Goal: Task Accomplishment & Management: Use online tool/utility

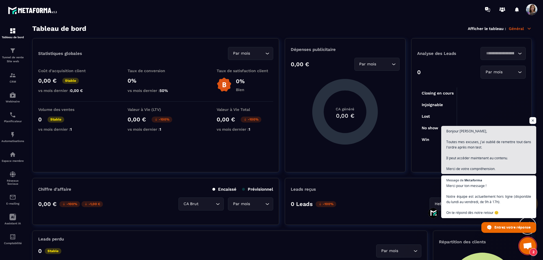
click at [533, 120] on span "Ouvrir le chat" at bounding box center [533, 120] width 7 height 7
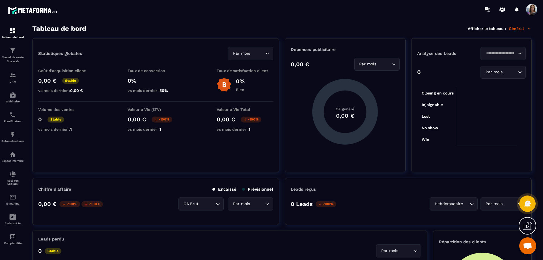
click at [16, 159] on p "Espace membre" at bounding box center [12, 160] width 23 height 3
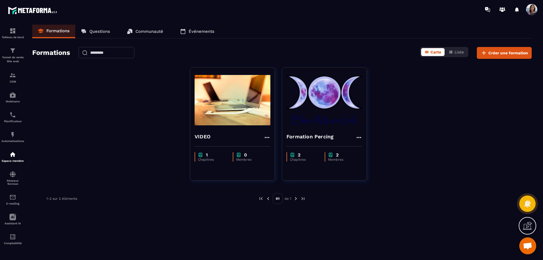
click at [348, 97] on img at bounding box center [325, 100] width 76 height 57
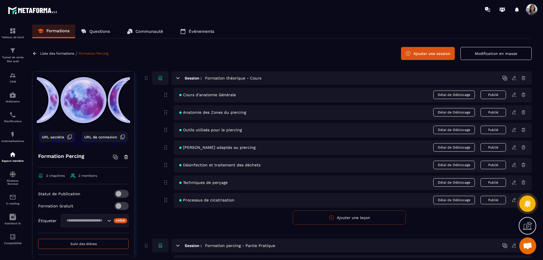
click at [86, 244] on span "Suivi des élèves" at bounding box center [83, 244] width 26 height 4
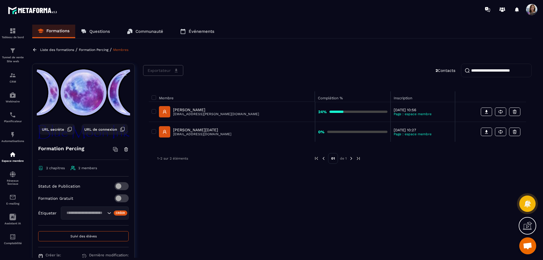
click at [89, 50] on p "Formation Percing" at bounding box center [93, 50] width 29 height 4
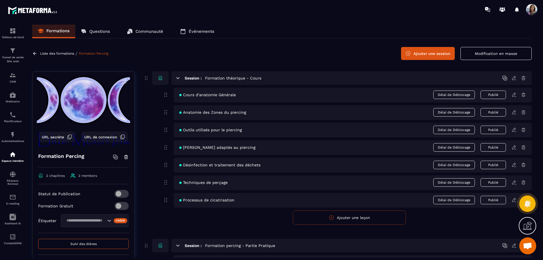
click at [512, 96] on icon at bounding box center [513, 95] width 3 height 4
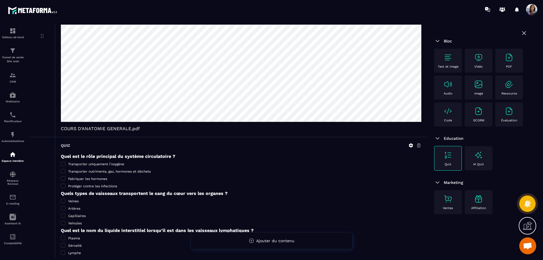
scroll to position [201, 0]
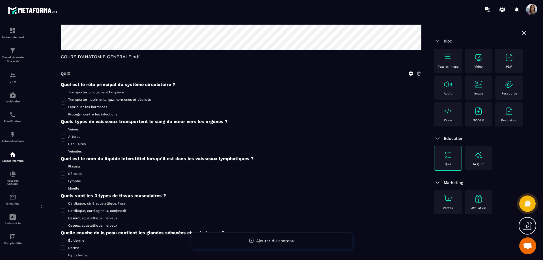
click at [411, 74] on icon at bounding box center [411, 74] width 4 height 4
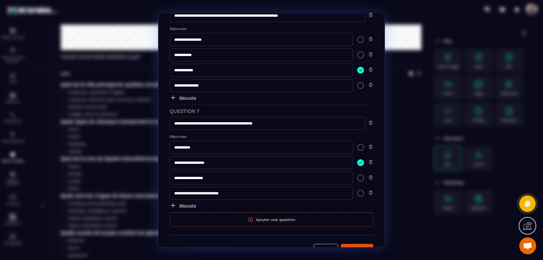
scroll to position [599, 0]
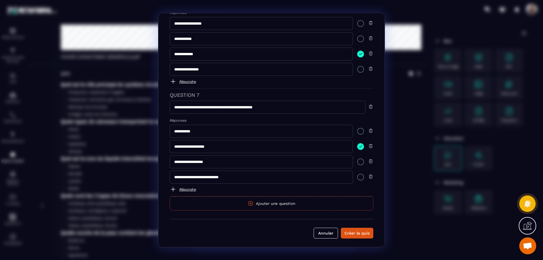
click at [363, 235] on div "Créer le quiz" at bounding box center [357, 233] width 25 height 6
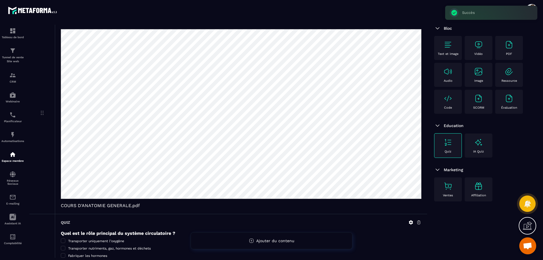
scroll to position [0, 0]
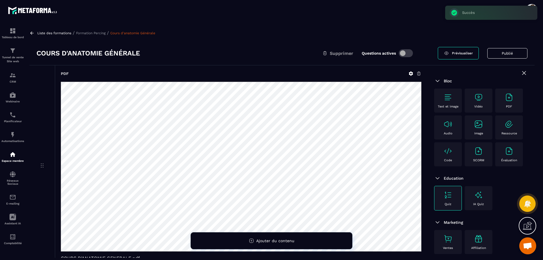
click at [96, 33] on p "Formation Percing" at bounding box center [90, 33] width 29 height 4
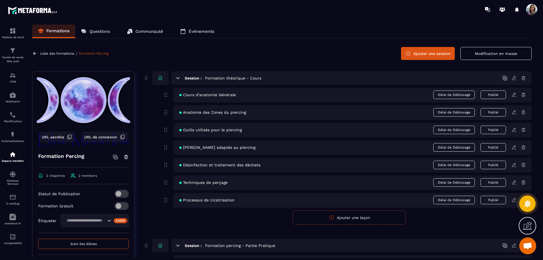
click at [514, 113] on icon at bounding box center [514, 112] width 5 height 5
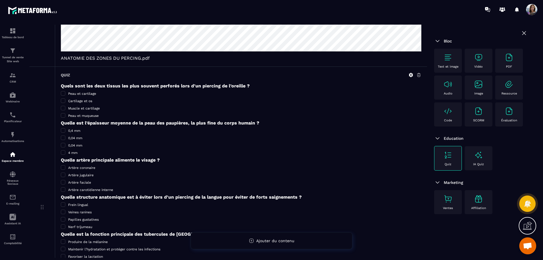
scroll to position [200, 0]
click at [411, 74] on icon at bounding box center [411, 74] width 5 height 5
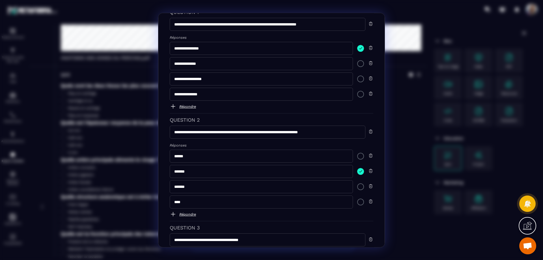
scroll to position [35, 0]
click at [201, 188] on input "*******" at bounding box center [261, 187] width 183 height 13
click at [179, 187] on input "*******" at bounding box center [261, 187] width 183 height 13
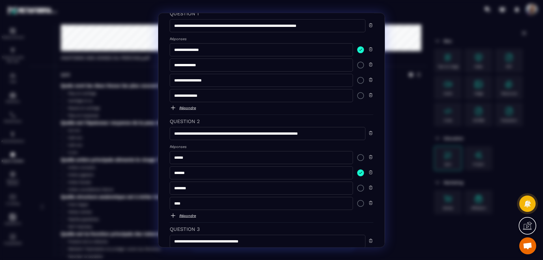
scroll to position [38, 0]
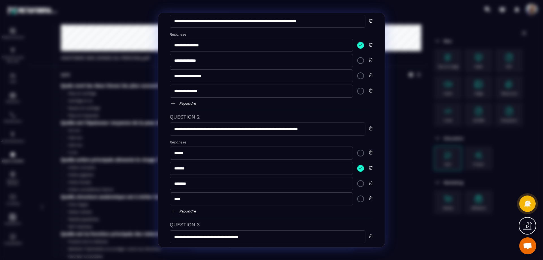
type input "********"
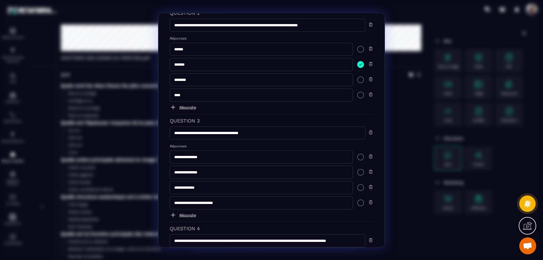
scroll to position [146, 0]
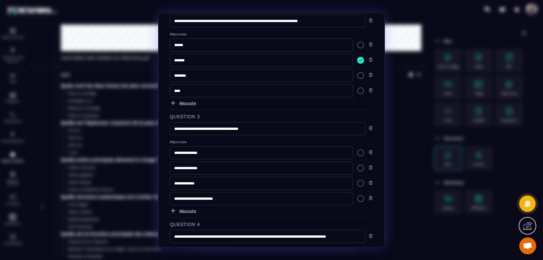
click at [357, 183] on div "Modal window" at bounding box center [360, 183] width 7 height 7
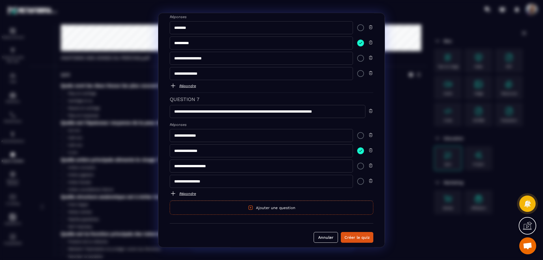
scroll to position [599, 0]
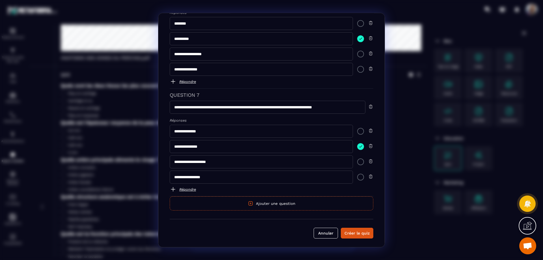
click at [355, 234] on div "Créer le quiz" at bounding box center [357, 233] width 25 height 6
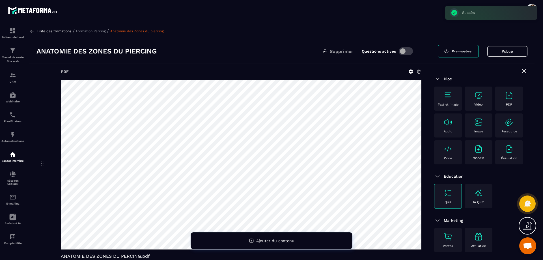
scroll to position [0, 0]
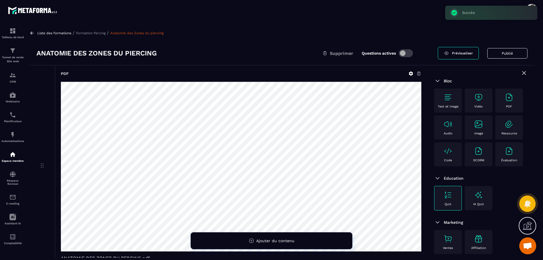
click at [85, 33] on p "Formation Percing" at bounding box center [90, 33] width 29 height 4
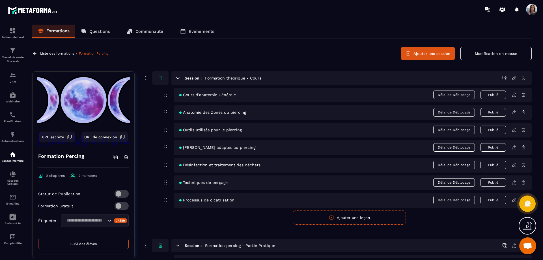
click at [515, 129] on icon at bounding box center [514, 129] width 1 height 1
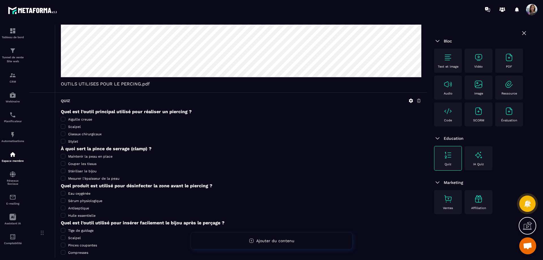
scroll to position [165, 0]
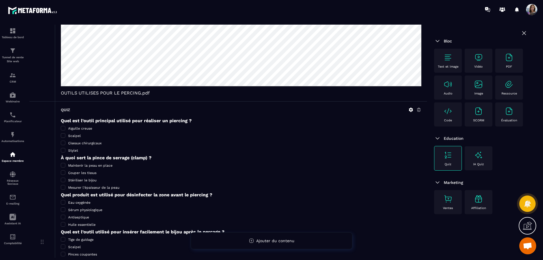
click at [413, 110] on icon at bounding box center [411, 110] width 4 height 4
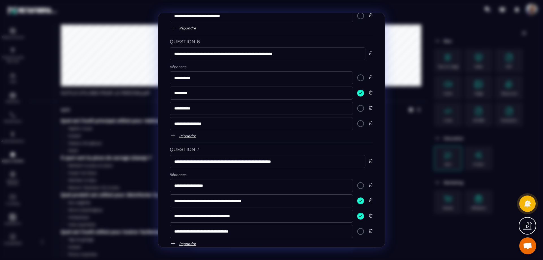
scroll to position [599, 0]
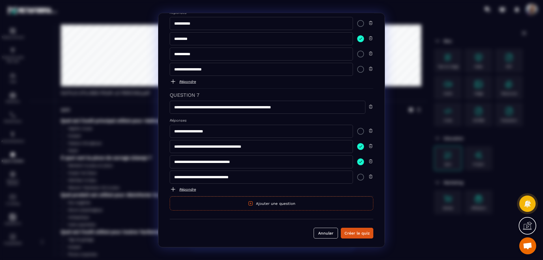
click at [360, 163] on img "Modal window" at bounding box center [360, 161] width 7 height 7
click at [357, 230] on div "Créer le quiz" at bounding box center [357, 233] width 25 height 6
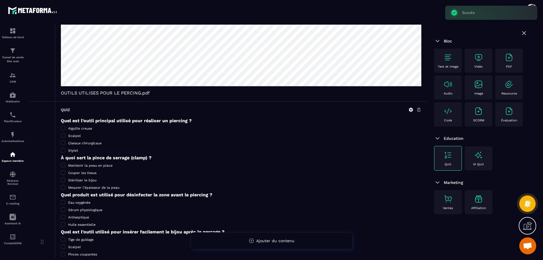
scroll to position [0, 0]
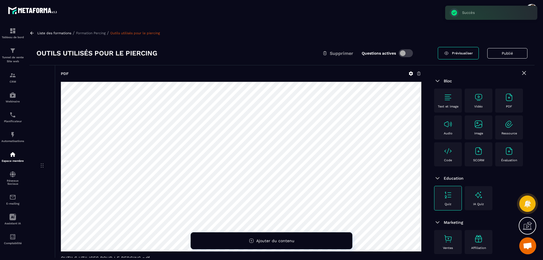
click at [88, 32] on p "Formation Percing" at bounding box center [90, 33] width 29 height 4
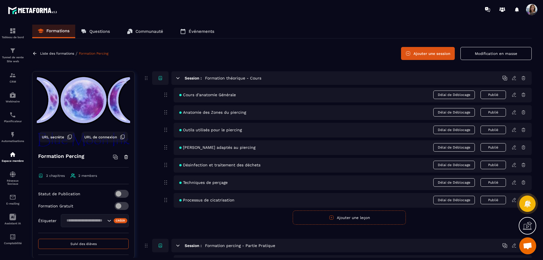
click at [514, 147] on icon at bounding box center [514, 147] width 5 height 5
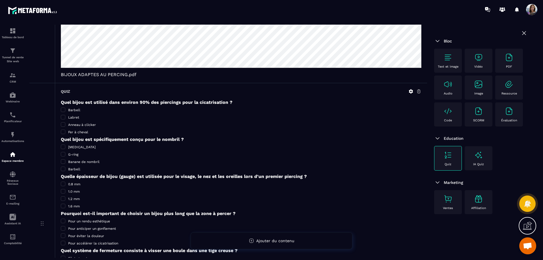
scroll to position [144, 0]
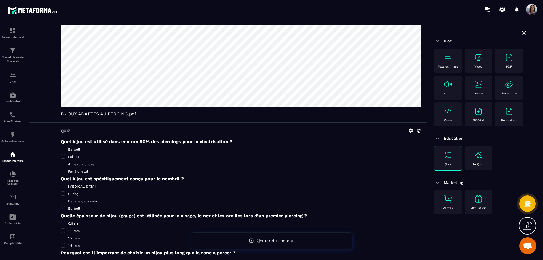
click at [410, 132] on icon at bounding box center [411, 131] width 4 height 4
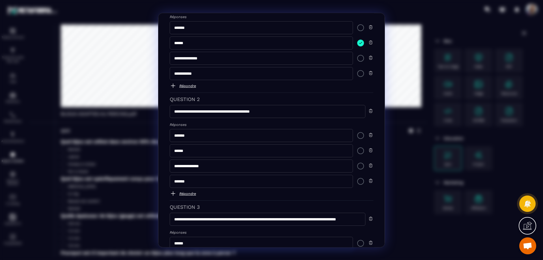
scroll to position [61, 0]
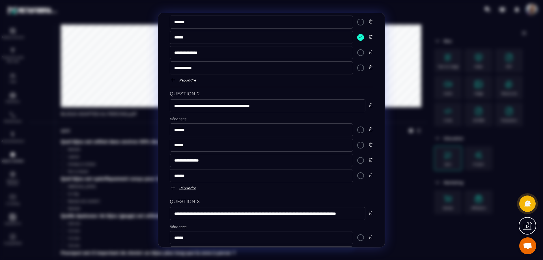
click at [357, 160] on div "Modal window" at bounding box center [360, 160] width 7 height 7
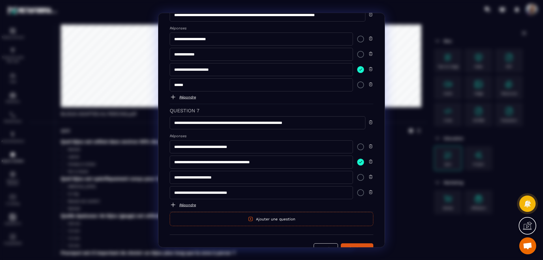
scroll to position [599, 0]
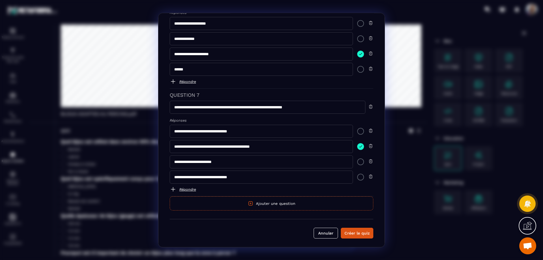
click at [355, 234] on div "Créer le quiz" at bounding box center [357, 233] width 25 height 6
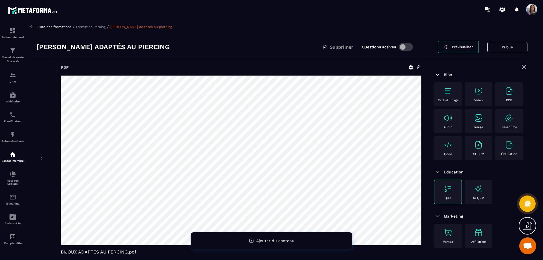
scroll to position [0, 0]
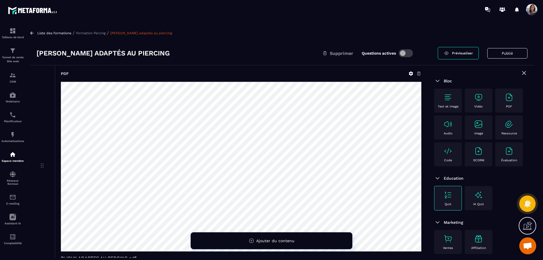
click at [96, 34] on p "Formation Percing" at bounding box center [90, 33] width 29 height 4
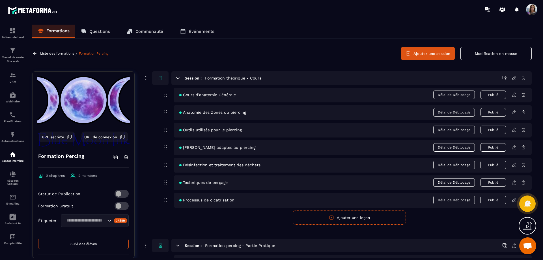
click at [514, 166] on icon at bounding box center [514, 164] width 5 height 5
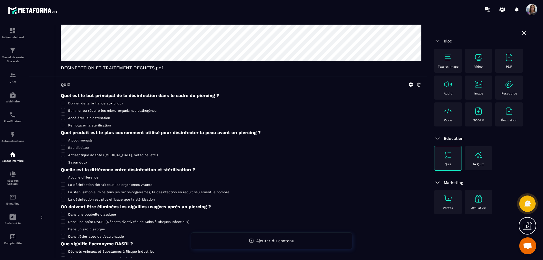
scroll to position [180, 0]
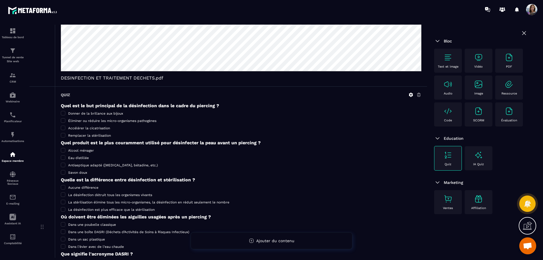
click at [411, 94] on icon at bounding box center [411, 95] width 4 height 4
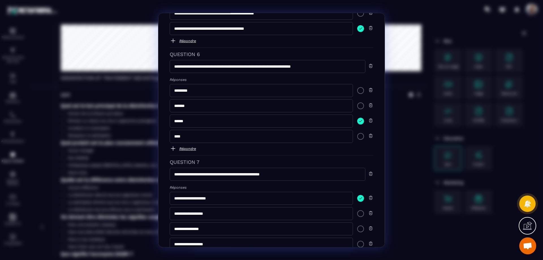
scroll to position [599, 0]
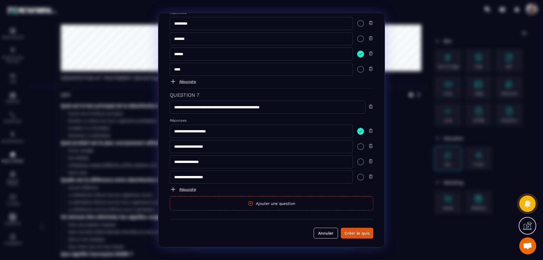
click at [359, 234] on div "Créer le quiz" at bounding box center [357, 233] width 25 height 6
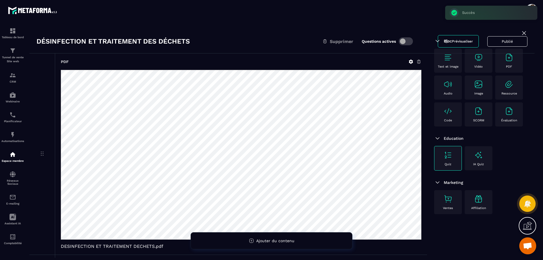
scroll to position [0, 0]
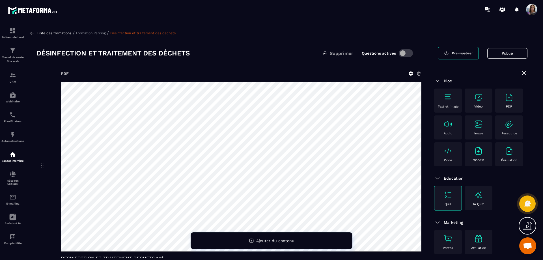
click at [102, 32] on p "Formation Percing" at bounding box center [90, 33] width 29 height 4
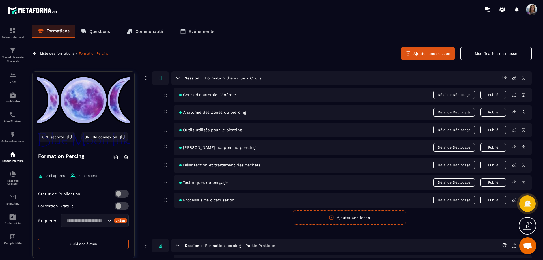
click at [514, 184] on icon at bounding box center [514, 182] width 5 height 5
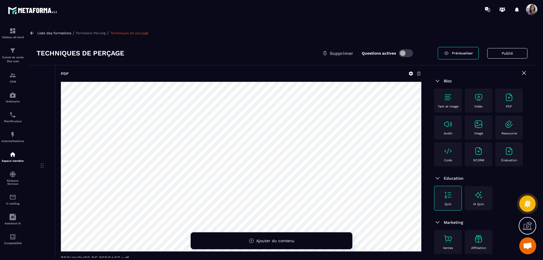
click at [88, 31] on p "Formation Percing" at bounding box center [90, 33] width 29 height 4
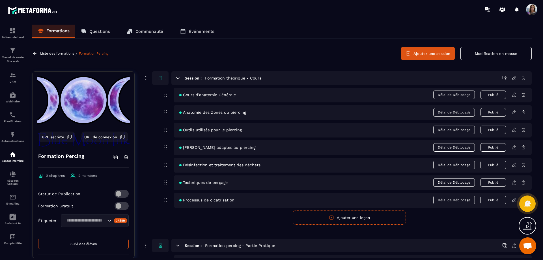
click at [514, 200] on icon at bounding box center [513, 200] width 3 height 4
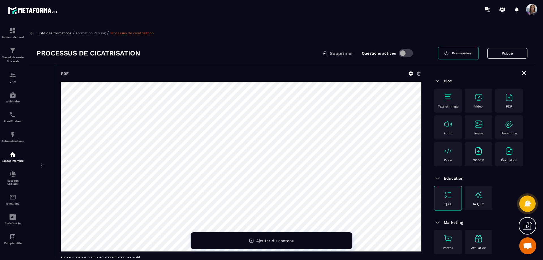
click at [91, 35] on p "Formation Percing" at bounding box center [90, 33] width 29 height 4
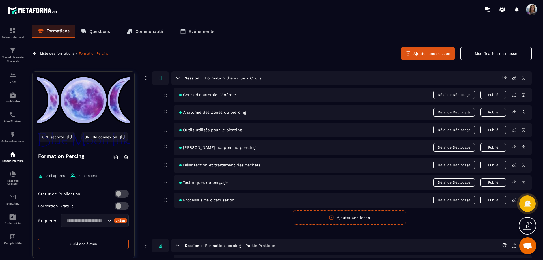
click at [117, 205] on span at bounding box center [122, 206] width 14 height 8
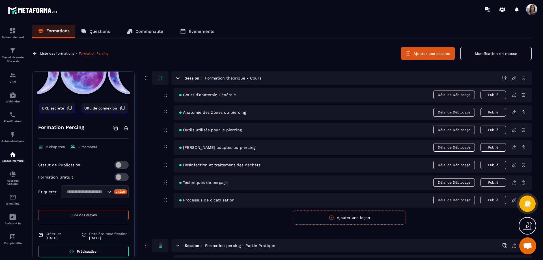
scroll to position [36, 0]
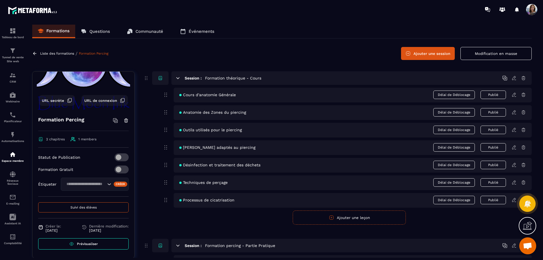
click at [106, 184] on icon "Search for option" at bounding box center [109, 184] width 6 height 6
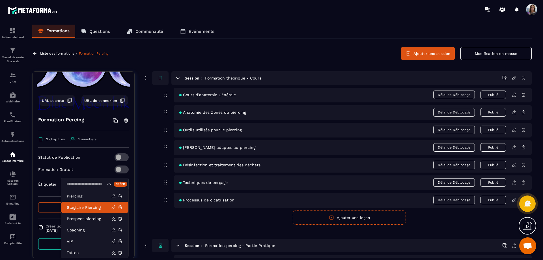
click at [77, 206] on p "Stagiaire Piercing" at bounding box center [89, 208] width 44 height 6
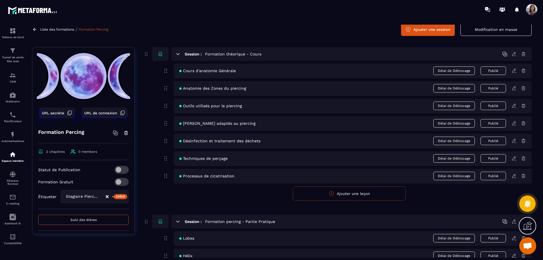
scroll to position [0, 0]
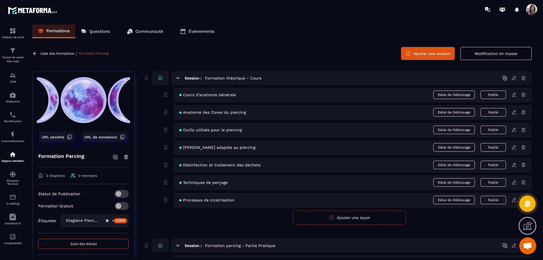
click at [119, 205] on span at bounding box center [122, 206] width 14 height 8
click at [115, 206] on span at bounding box center [122, 206] width 14 height 8
click at [48, 54] on p "Liste des formations" at bounding box center [57, 53] width 34 height 4
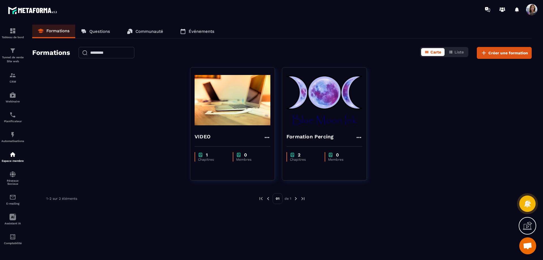
click at [332, 121] on img at bounding box center [325, 100] width 76 height 57
